Goal: Task Accomplishment & Management: Use online tool/utility

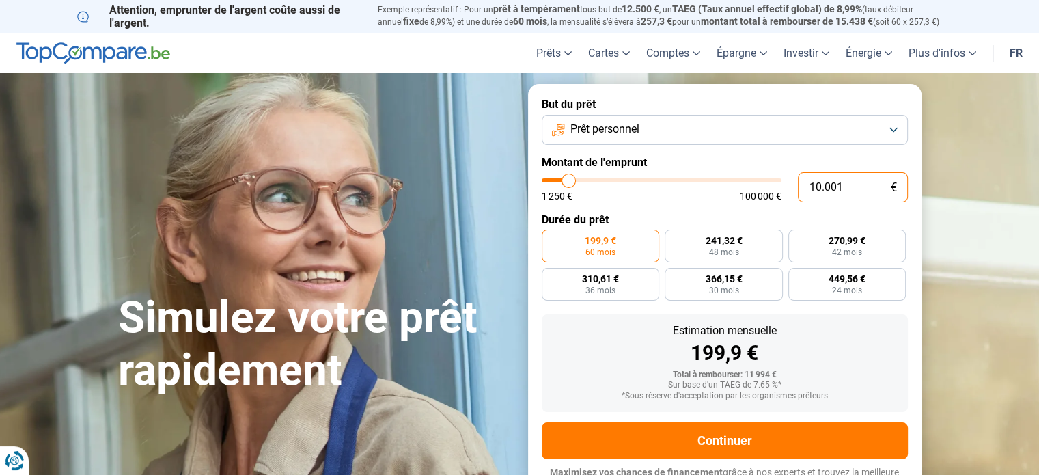
drag, startPoint x: 822, startPoint y: 182, endPoint x: 800, endPoint y: 183, distance: 21.9
click at [800, 183] on input "10.001" at bounding box center [853, 187] width 110 height 30
type input "9"
type input "1250"
type input "90"
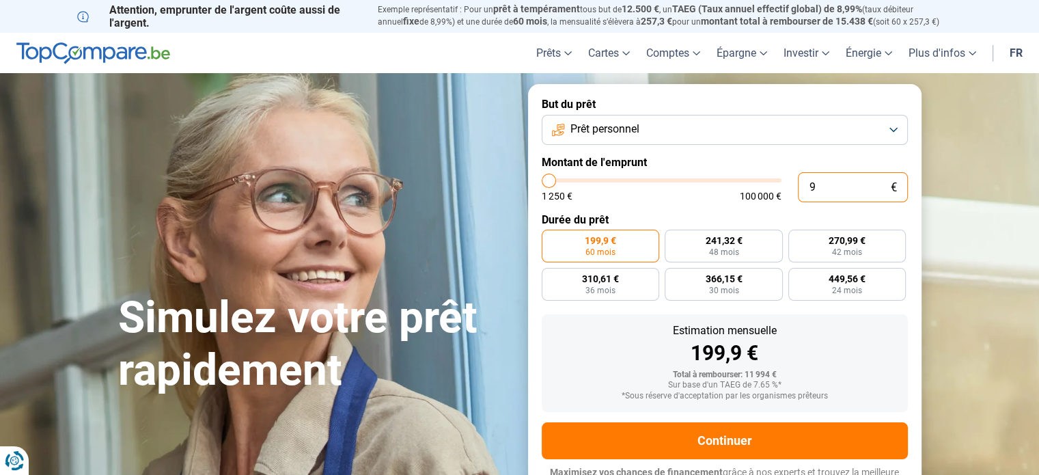
type input "1250"
type input "900"
type input "1250"
type input "9.000"
type input "9000"
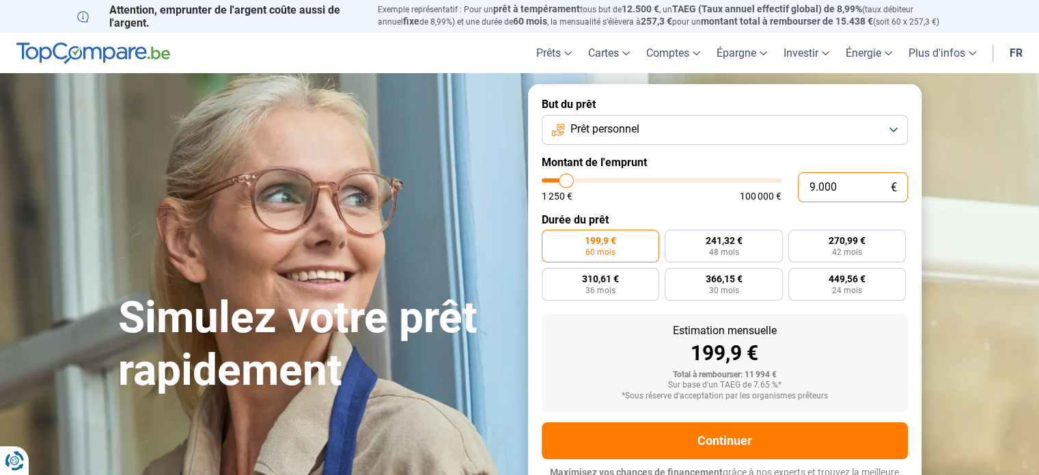
type input "9.000"
radio input "true"
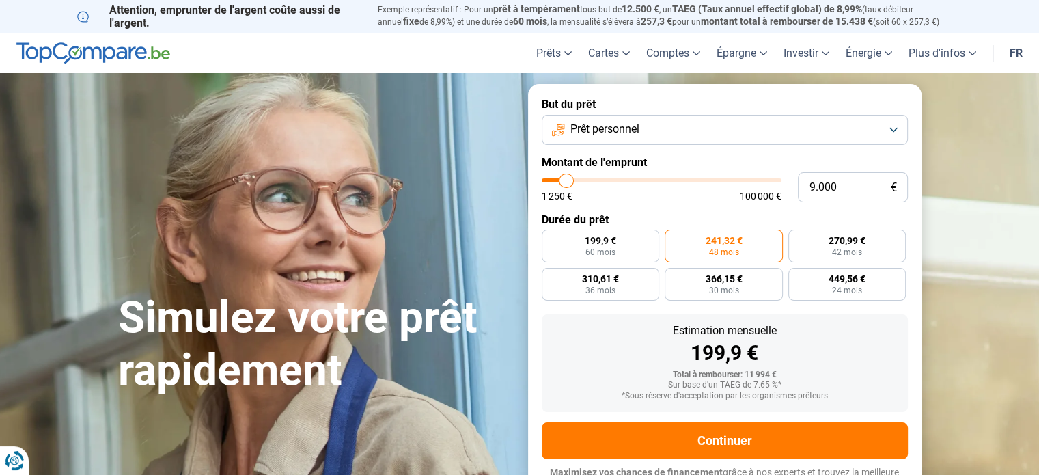
click at [659, 190] on div "1 250 € 100 000 €" at bounding box center [662, 189] width 240 height 23
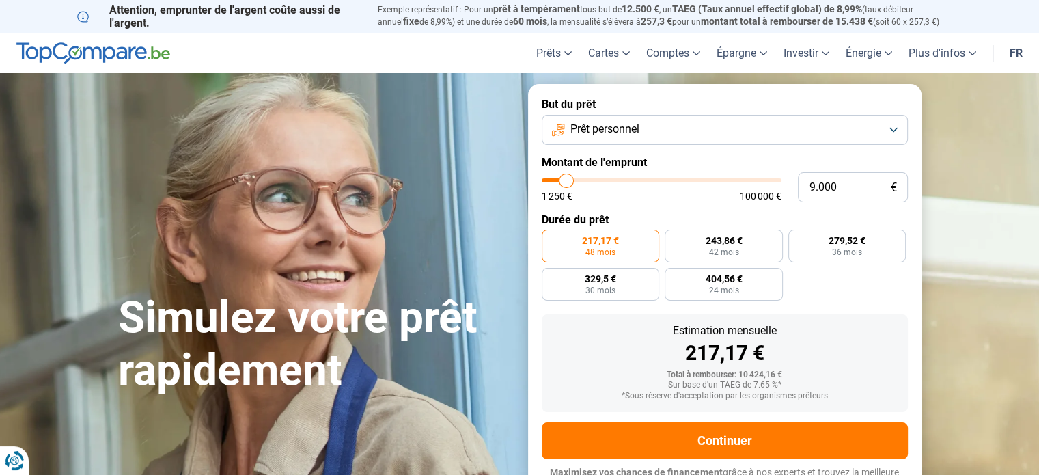
scroll to position [18, 0]
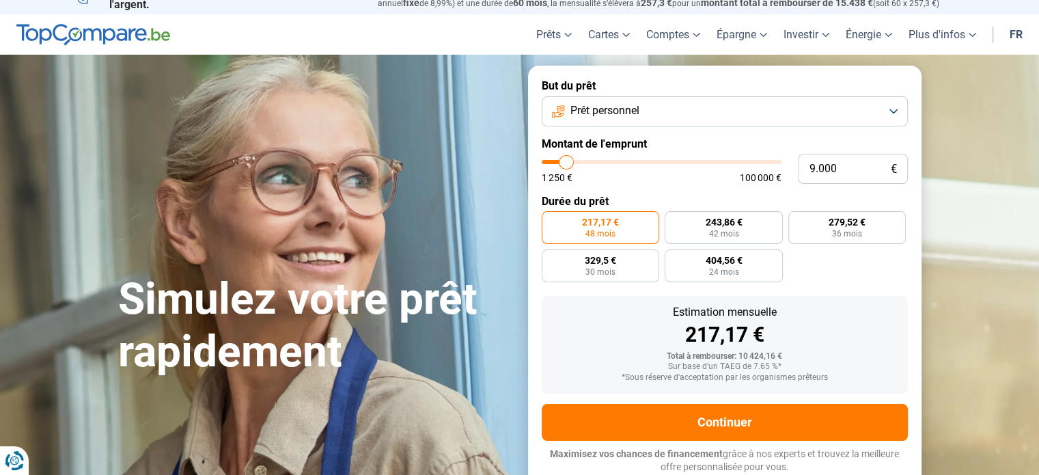
click at [707, 115] on button "Prêt personnel" at bounding box center [725, 111] width 366 height 30
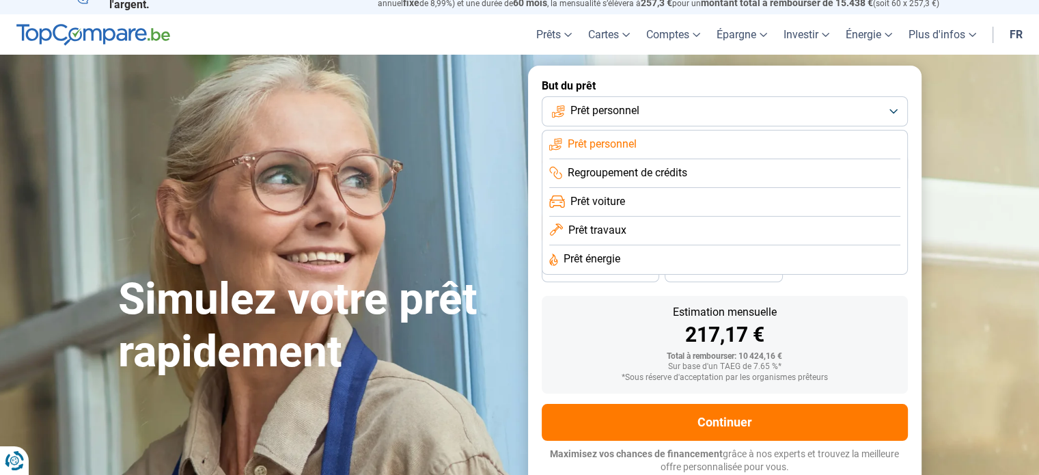
click at [604, 258] on span "Prêt énergie" at bounding box center [592, 258] width 57 height 15
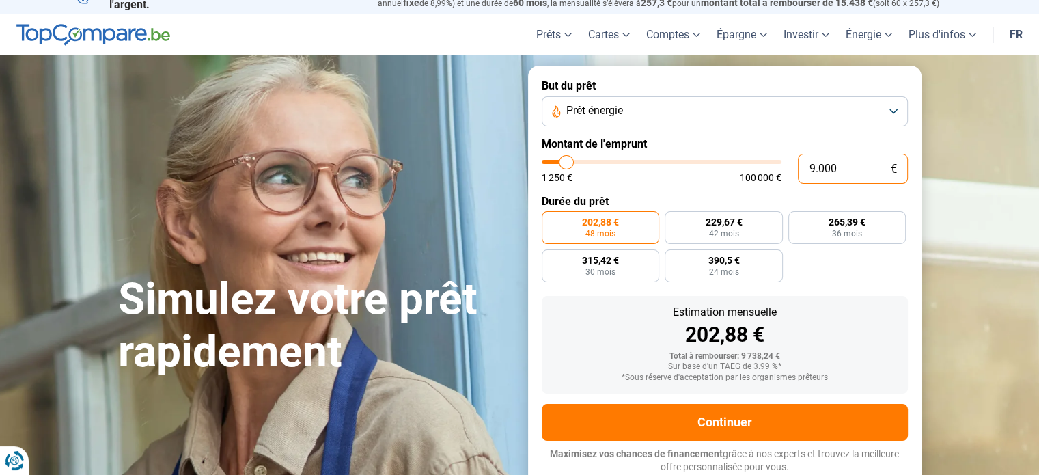
drag, startPoint x: 854, startPoint y: 174, endPoint x: 772, endPoint y: 167, distance: 82.4
click at [772, 167] on div "9.000 € 1 250 € 100 000 €" at bounding box center [725, 169] width 366 height 30
type input "1"
type input "1250"
type input "10"
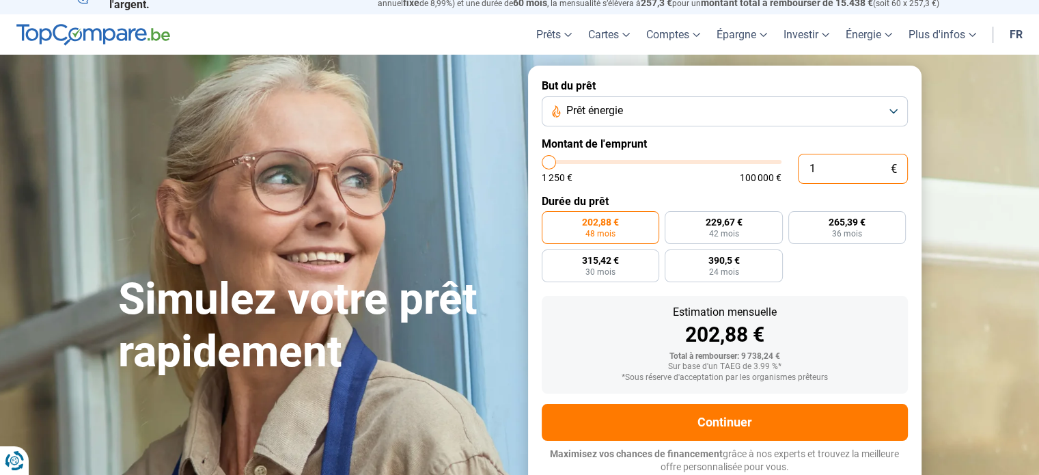
type input "1250"
type input "100"
type input "1250"
type input "1.000"
type input "1250"
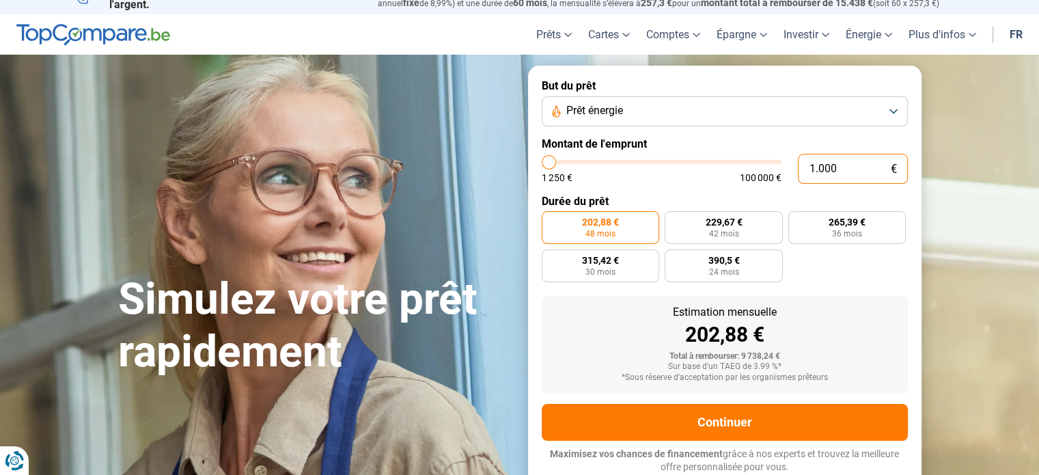
type input "10.001"
type input "10000"
radio input "false"
type input "10.001"
click at [668, 189] on form "But du prêt Prêt énergie Montant de l'emprunt 10.001 € 1 250 € 100 000 € Durée …" at bounding box center [725, 277] width 394 height 422
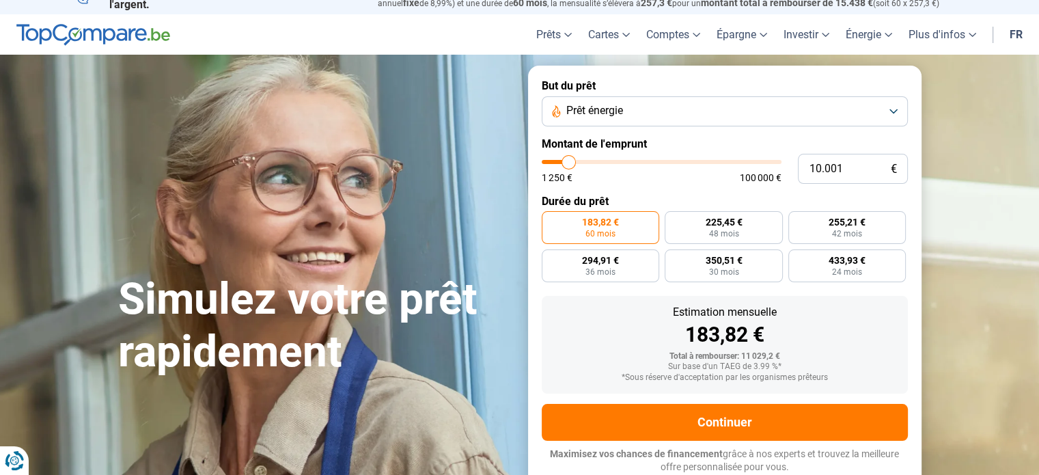
click at [596, 113] on span "Prêt énergie" at bounding box center [595, 110] width 57 height 15
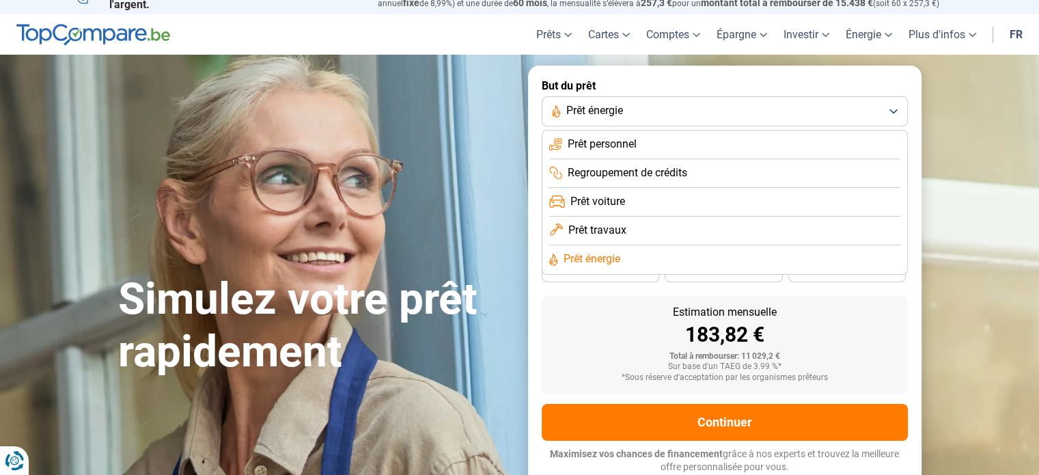
click at [588, 229] on span "Prêt travaux" at bounding box center [598, 230] width 58 height 15
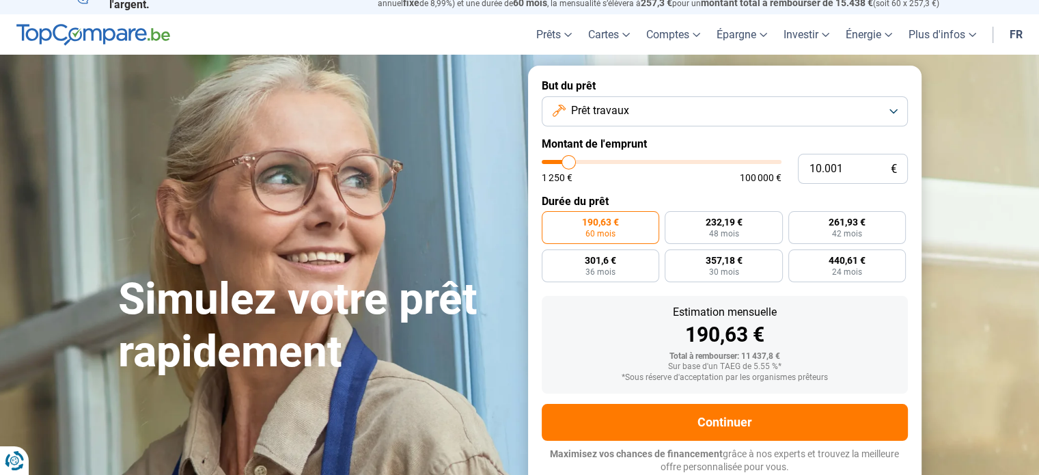
click at [637, 116] on button "Prêt travaux" at bounding box center [725, 111] width 366 height 30
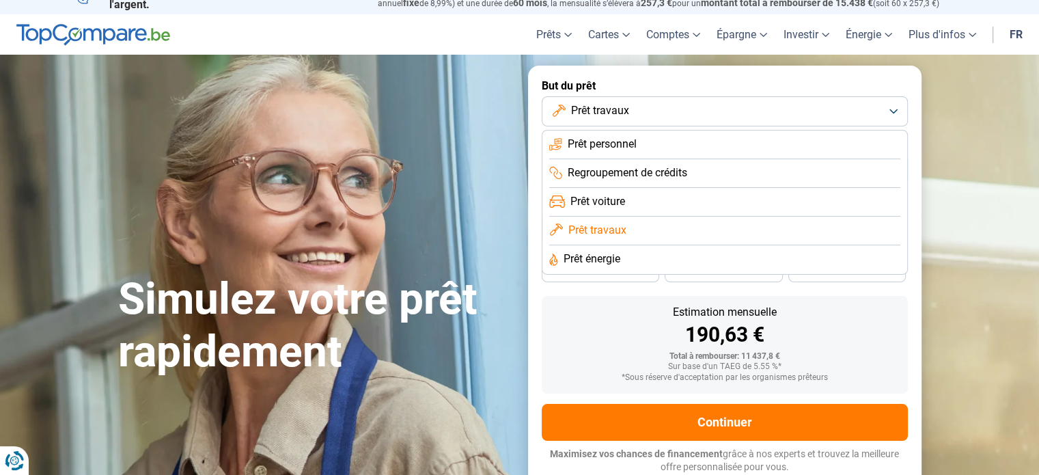
click at [626, 146] on span "Prêt personnel" at bounding box center [602, 144] width 69 height 15
